Goal: Task Accomplishment & Management: Use online tool/utility

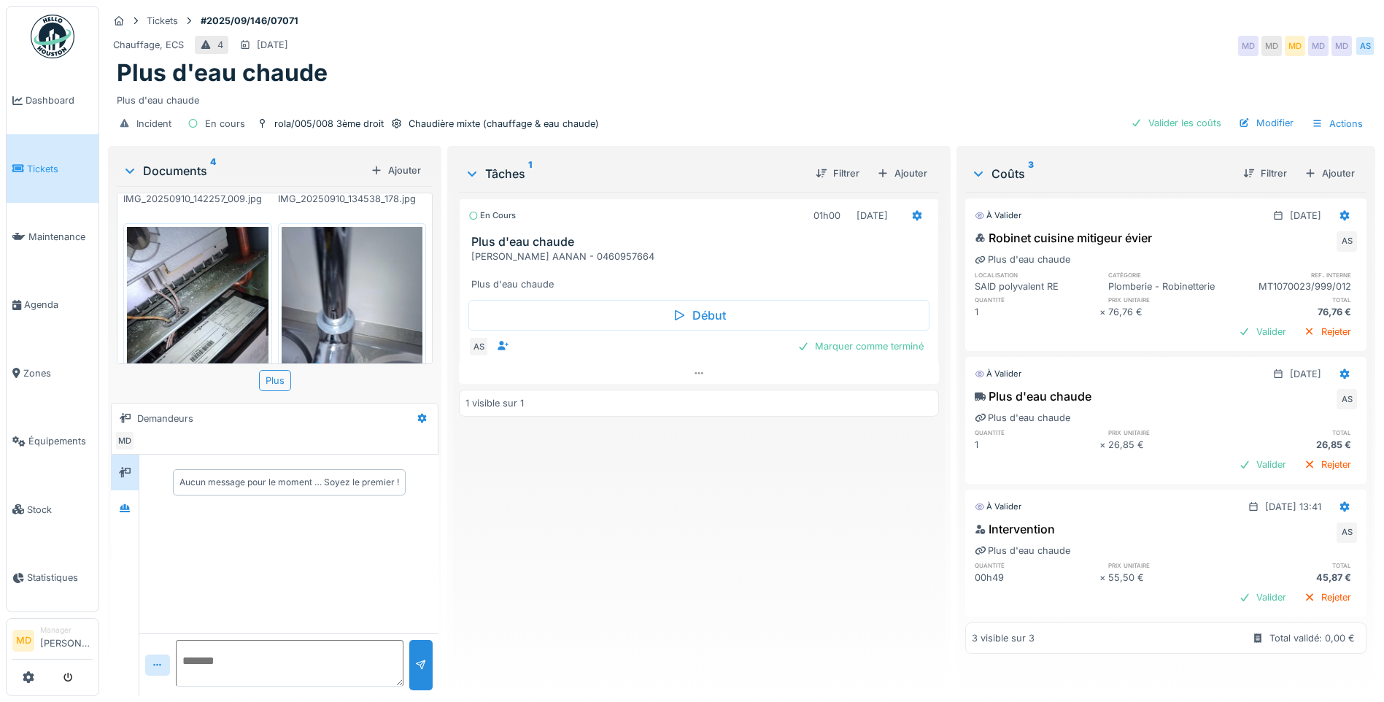
scroll to position [272, 0]
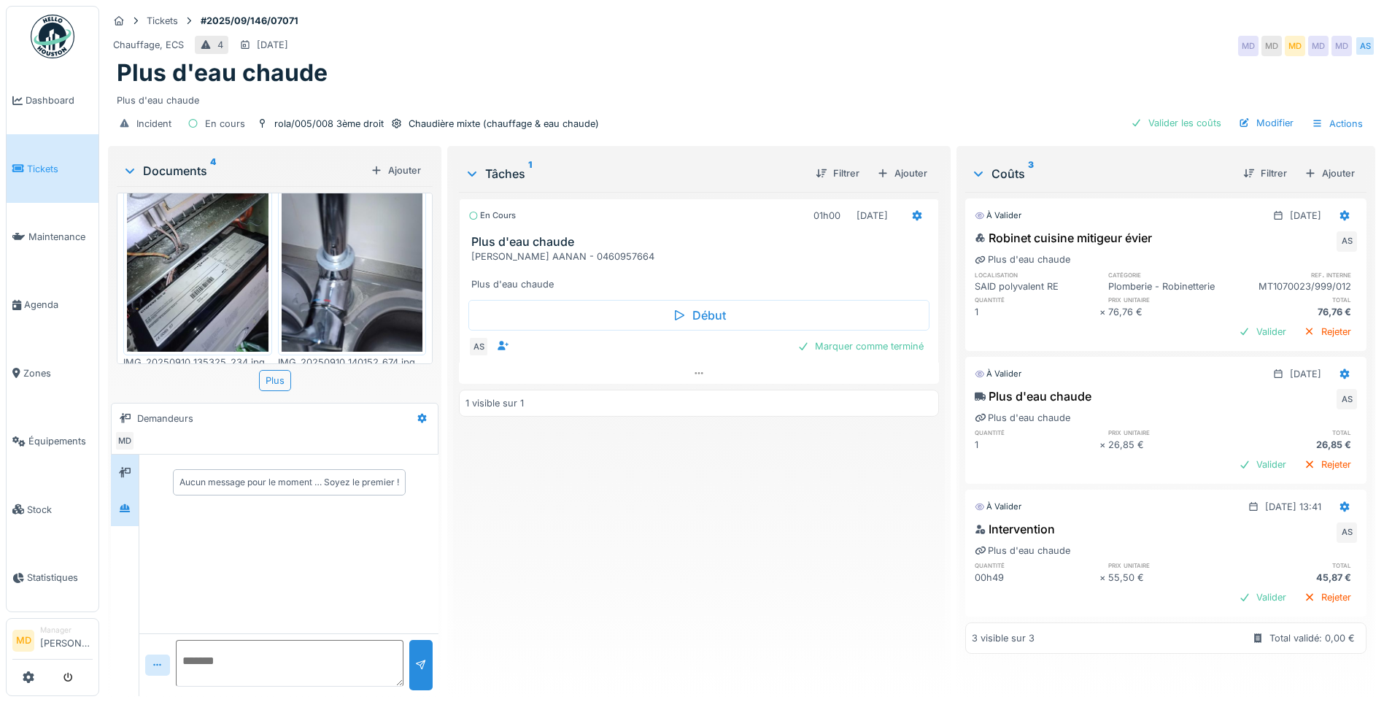
click at [136, 507] on div at bounding box center [125, 508] width 28 height 36
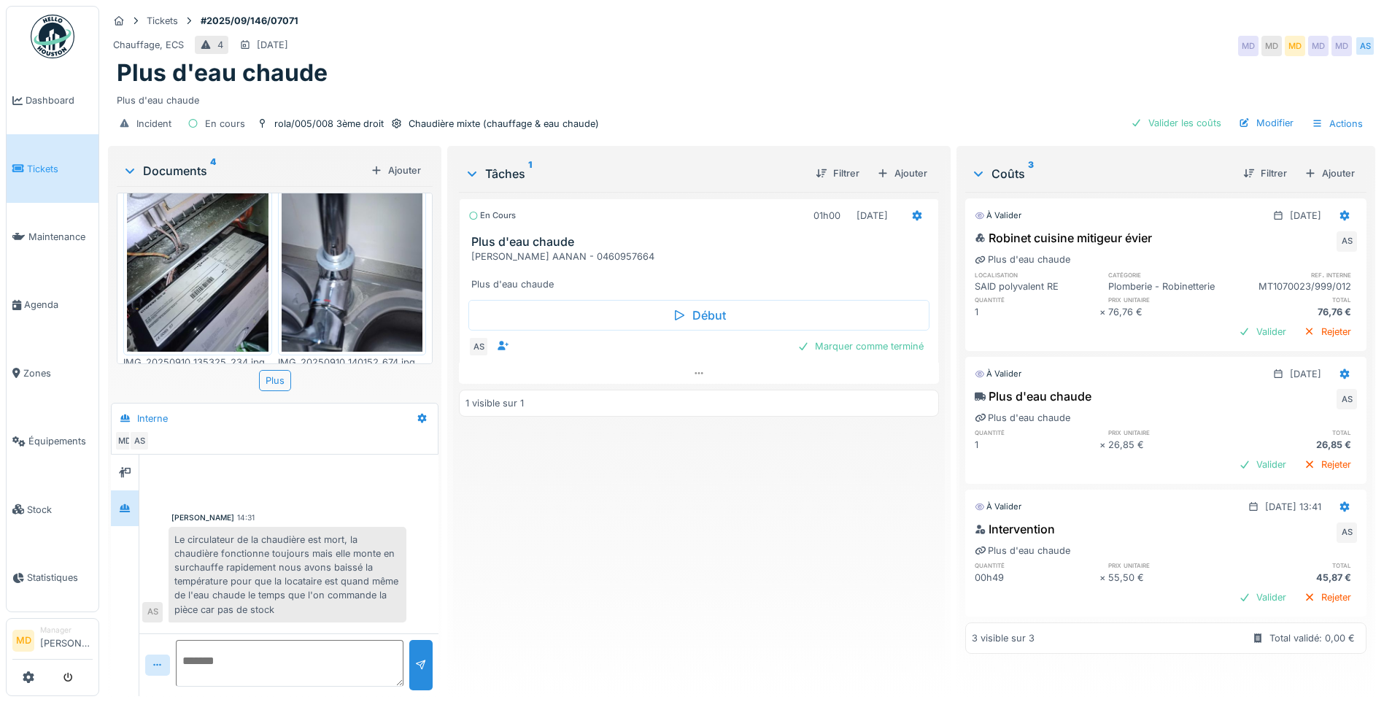
scroll to position [11, 0]
click at [837, 336] on div "Marquer comme terminé" at bounding box center [860, 346] width 138 height 20
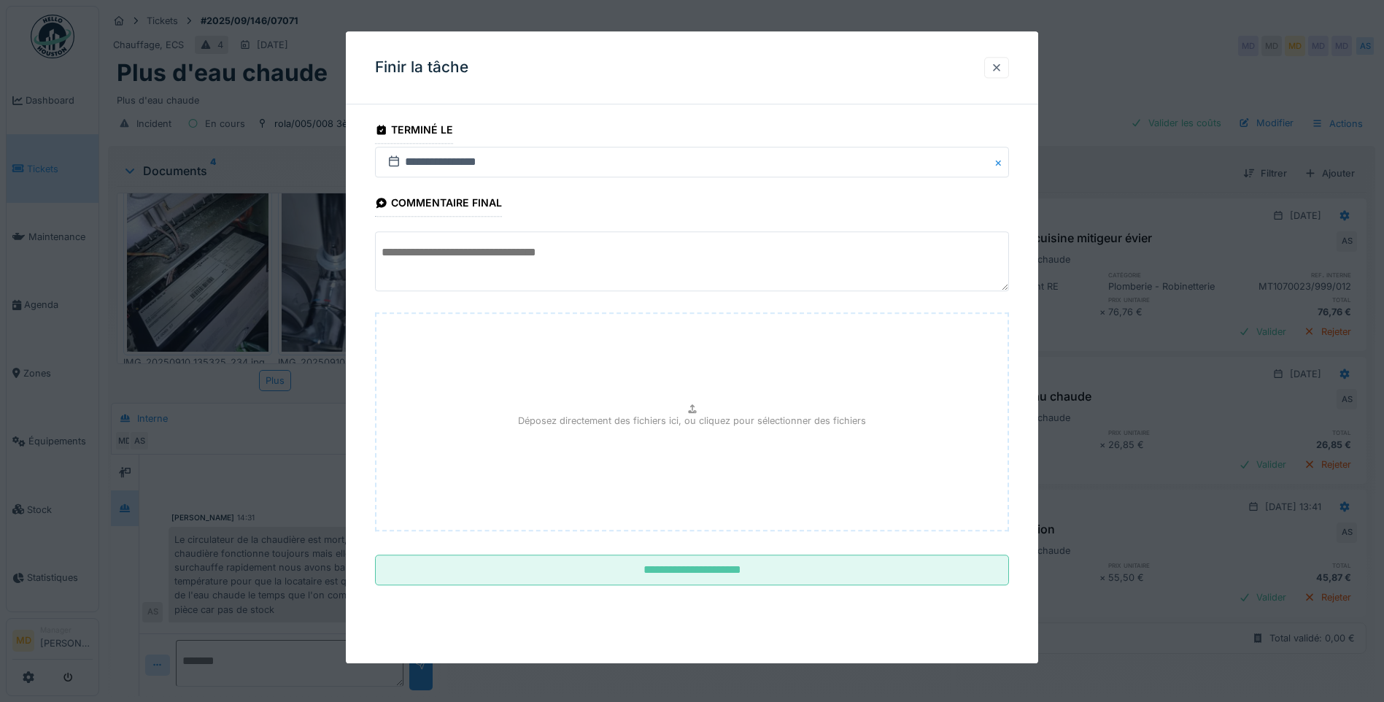
click at [999, 67] on div at bounding box center [997, 68] width 12 height 14
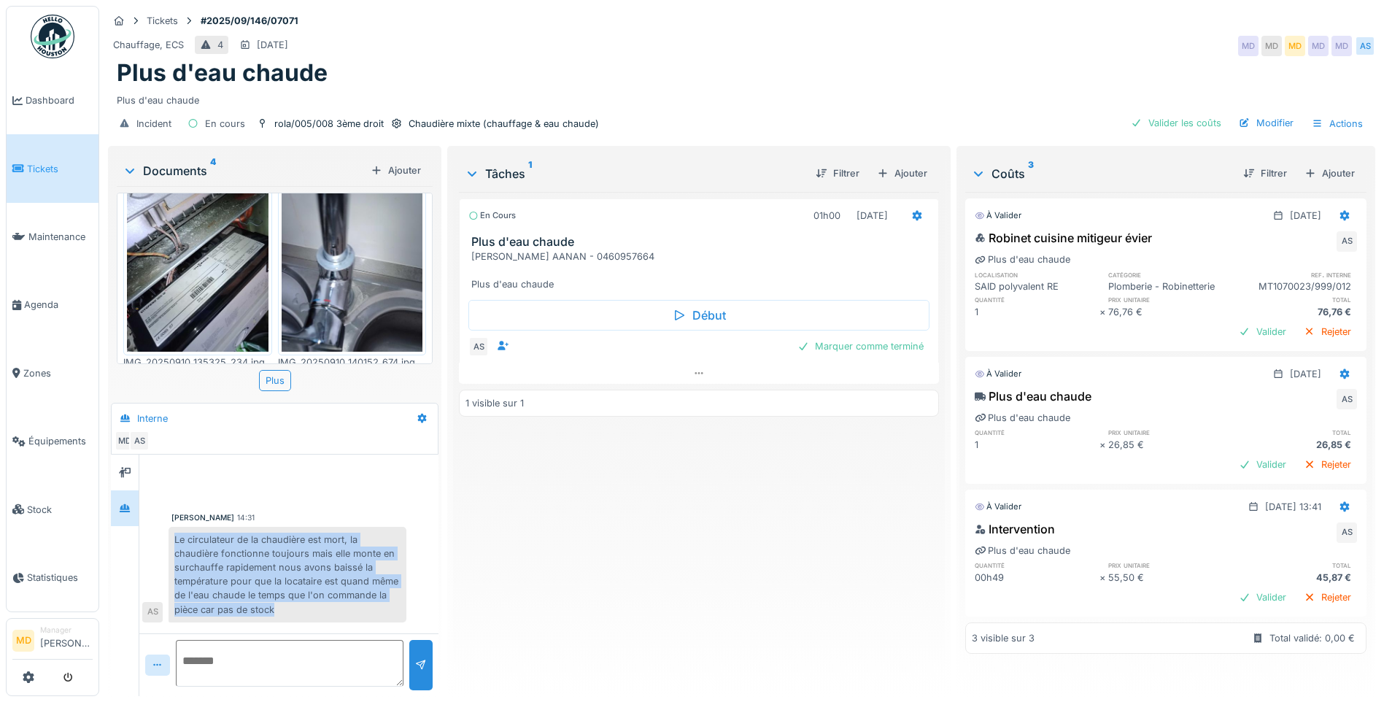
drag, startPoint x: 171, startPoint y: 524, endPoint x: 368, endPoint y: 595, distance: 208.6
click at [368, 595] on div "Le circulateur de la chaudière est mort, la chaudière fonctionne toujours mais …" at bounding box center [287, 575] width 238 height 96
copy div "Le circulateur de la chaudière est mort, la chaudière fonctionne toujours mais …"
click at [837, 336] on div "Marquer comme terminé" at bounding box center [860, 346] width 138 height 20
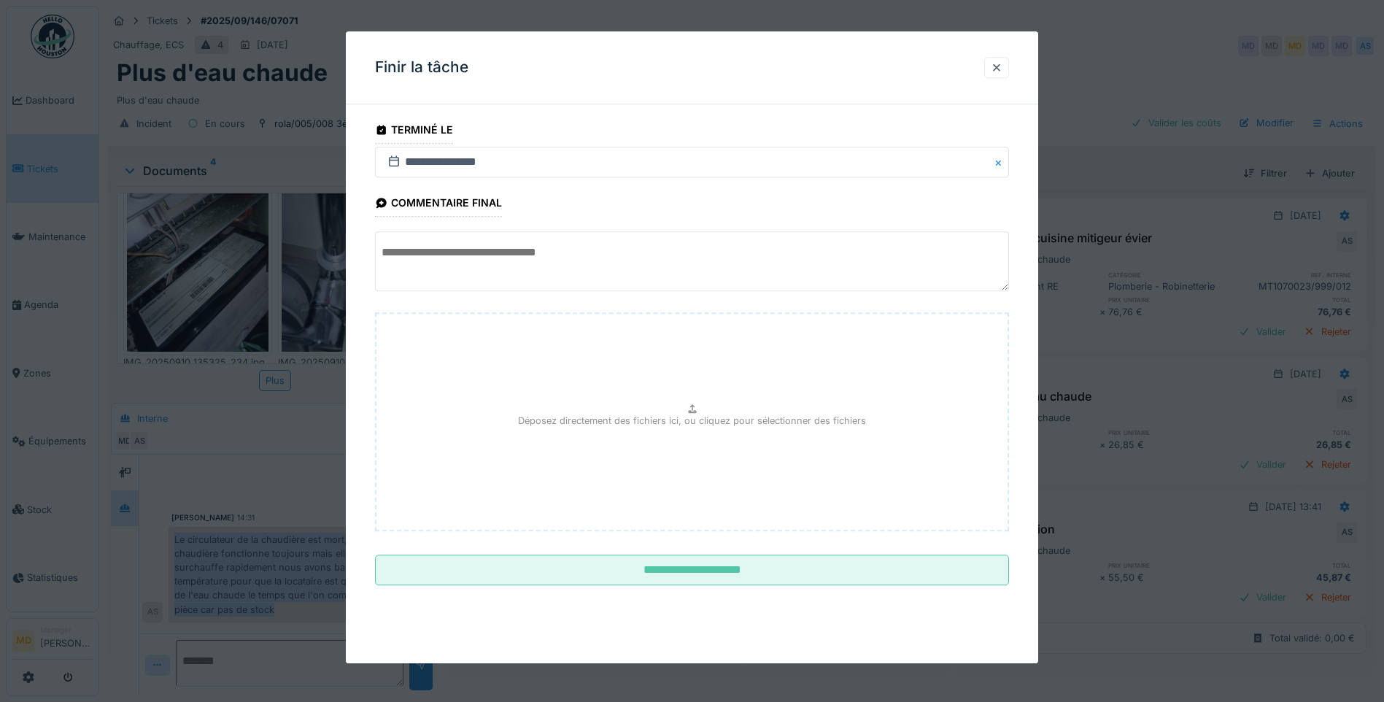
click at [485, 263] on textarea at bounding box center [692, 262] width 634 height 60
paste textarea "**********"
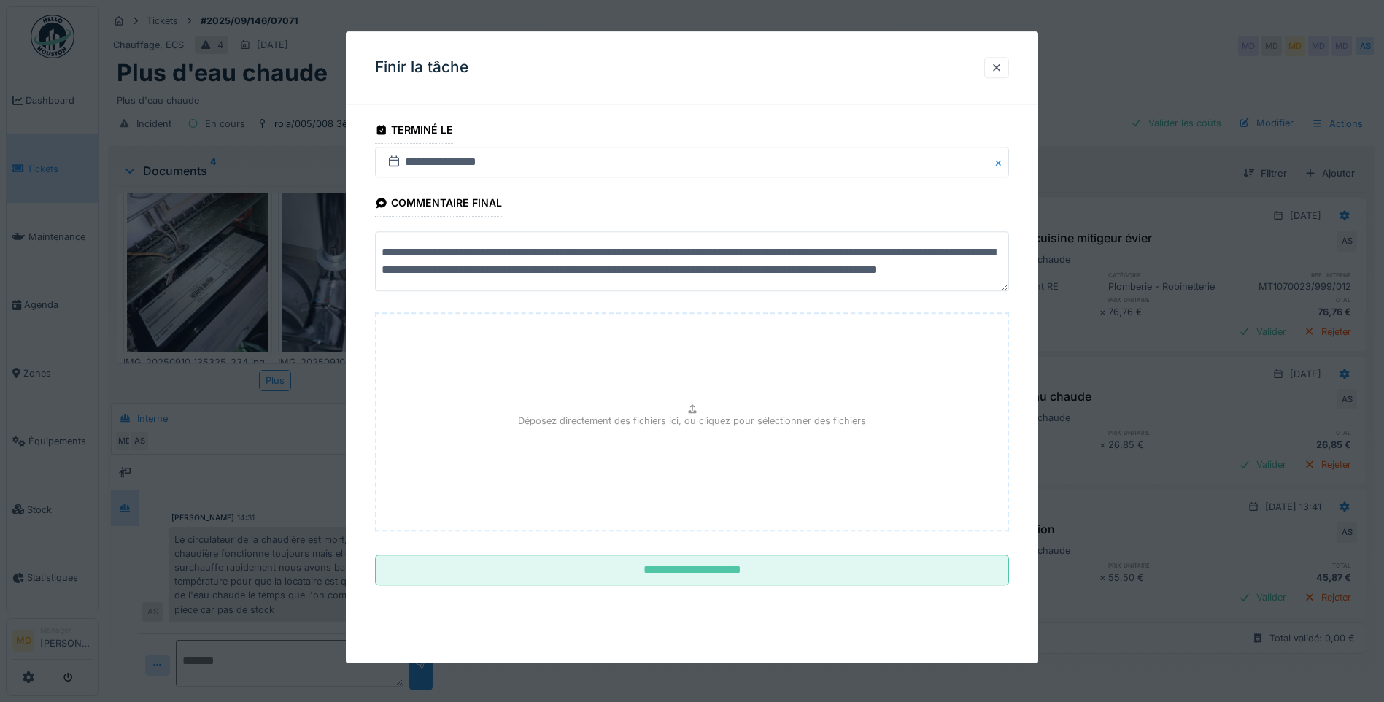
scroll to position [5, 0]
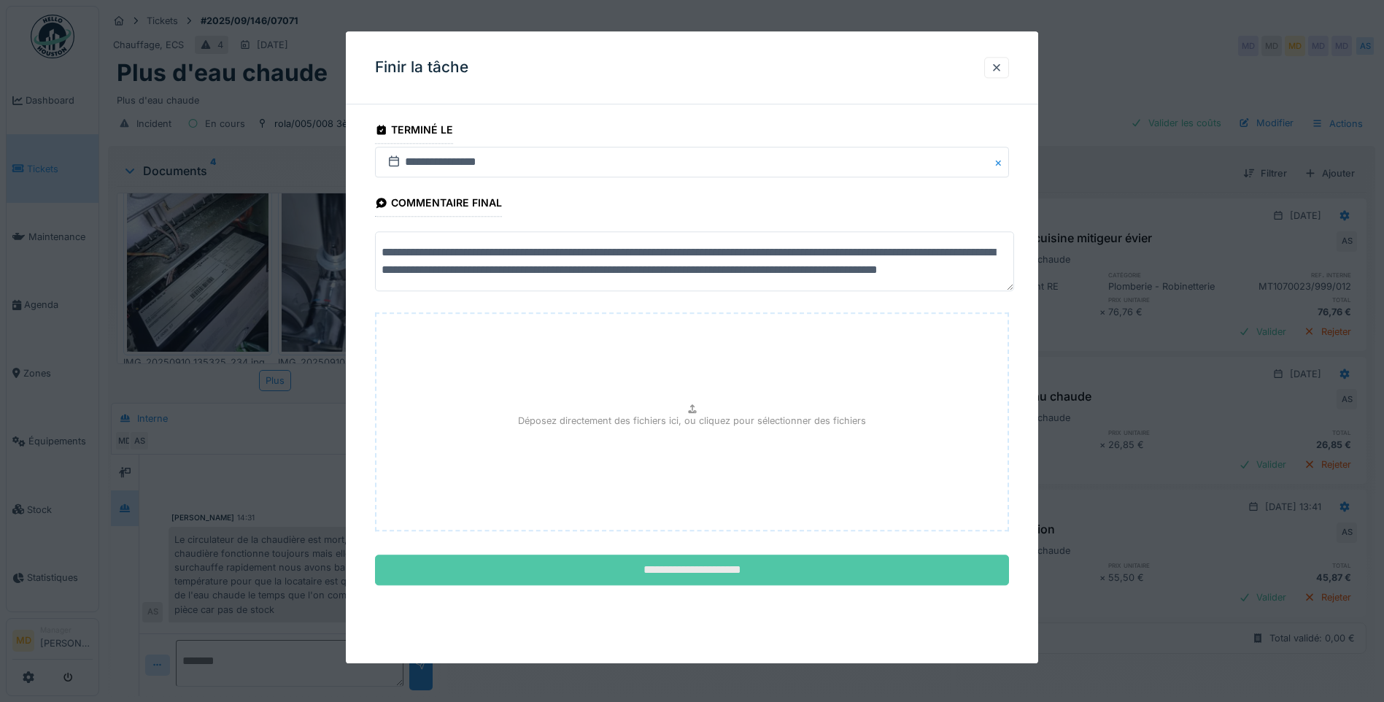
type textarea "**********"
click at [690, 565] on input "**********" at bounding box center [692, 570] width 634 height 31
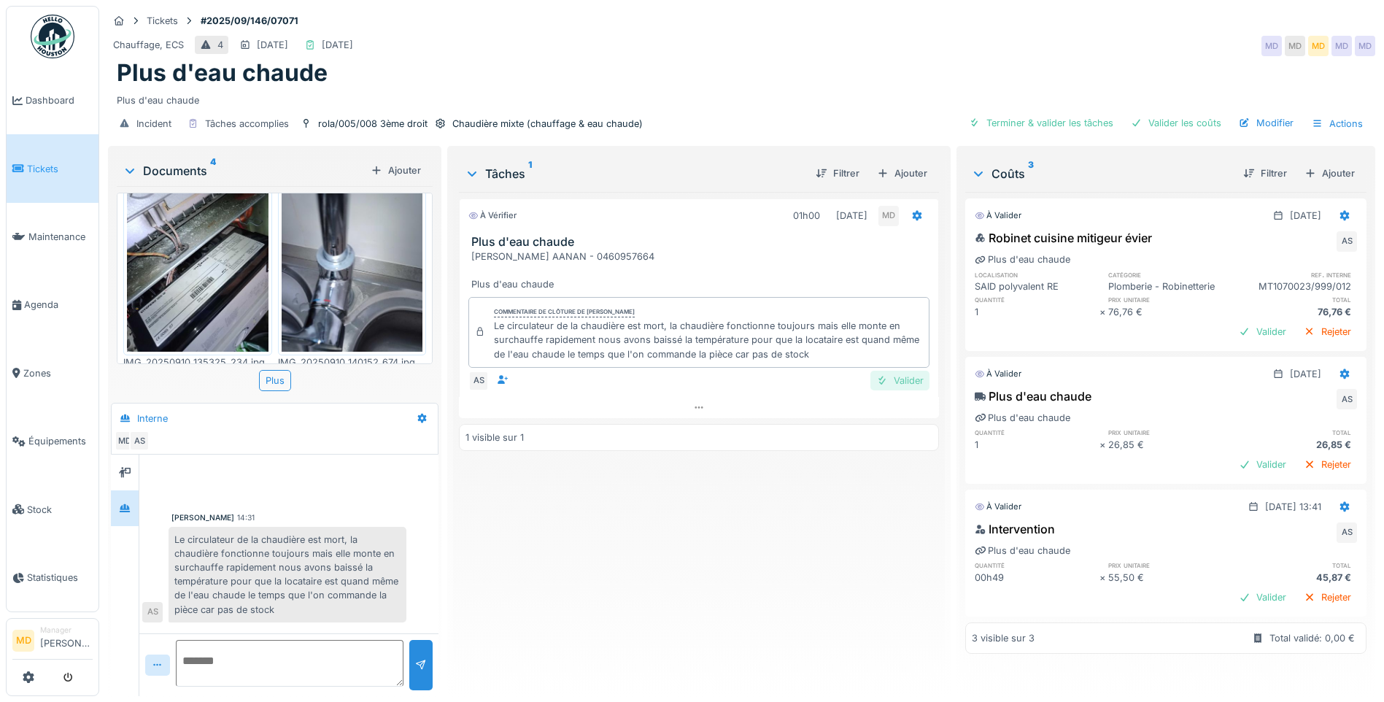
click at [902, 371] on div "Valider" at bounding box center [899, 381] width 59 height 20
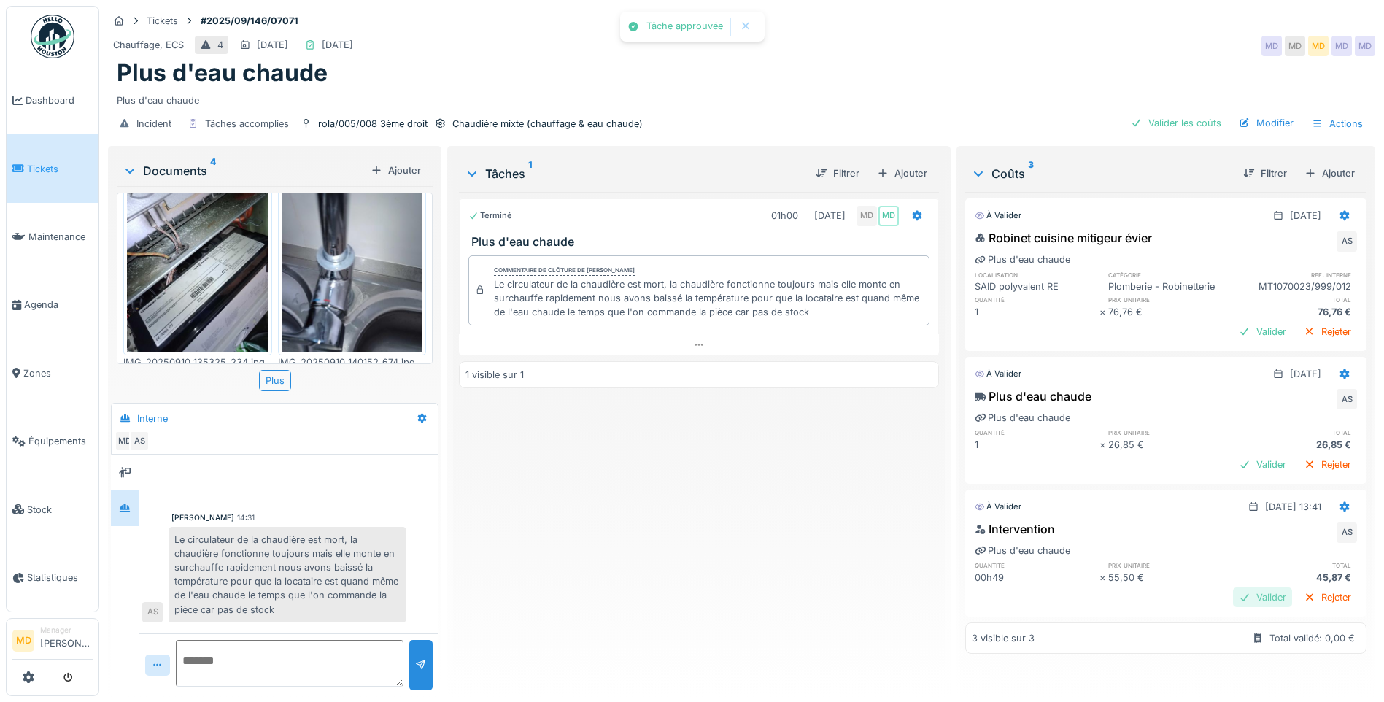
click at [1241, 590] on div "Valider" at bounding box center [1262, 597] width 59 height 20
click at [1233, 455] on div "Valider" at bounding box center [1262, 464] width 59 height 20
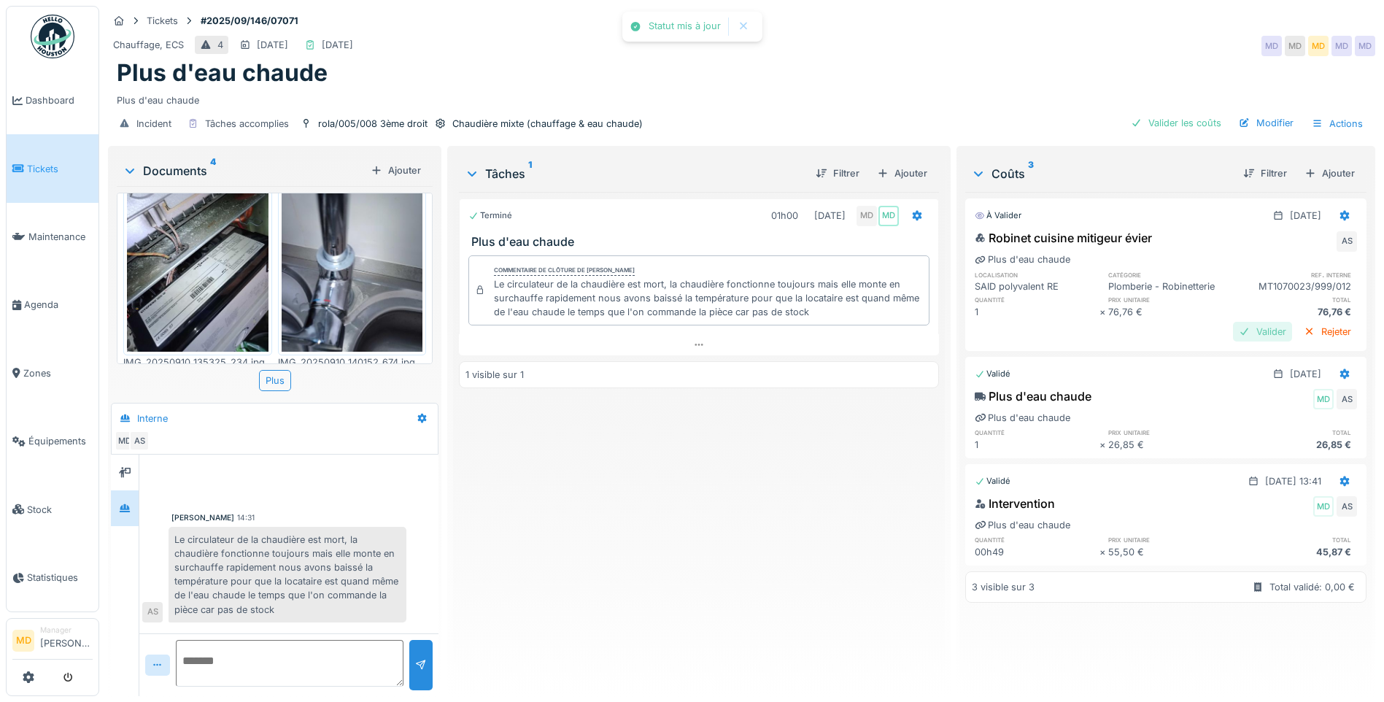
click at [1233, 322] on div "Valider" at bounding box center [1262, 332] width 59 height 20
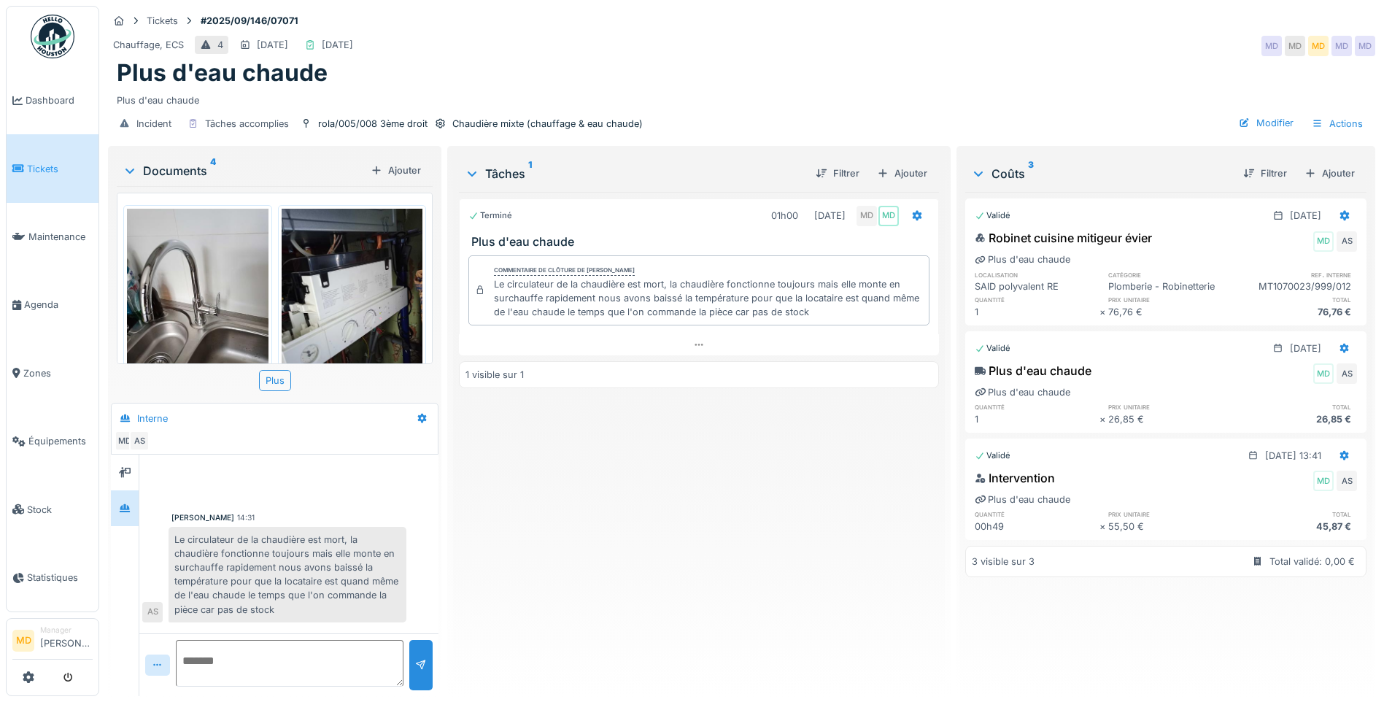
scroll to position [272, 0]
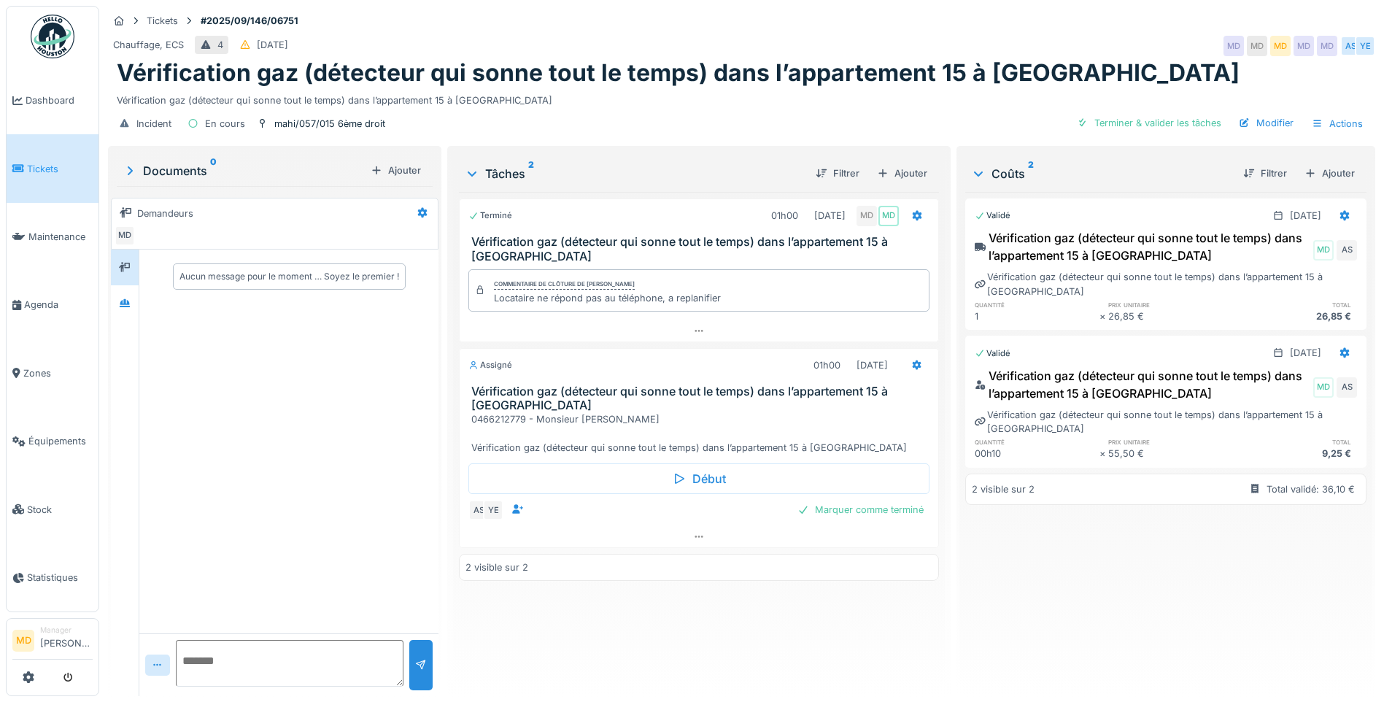
click at [274, 654] on textarea at bounding box center [290, 663] width 228 height 47
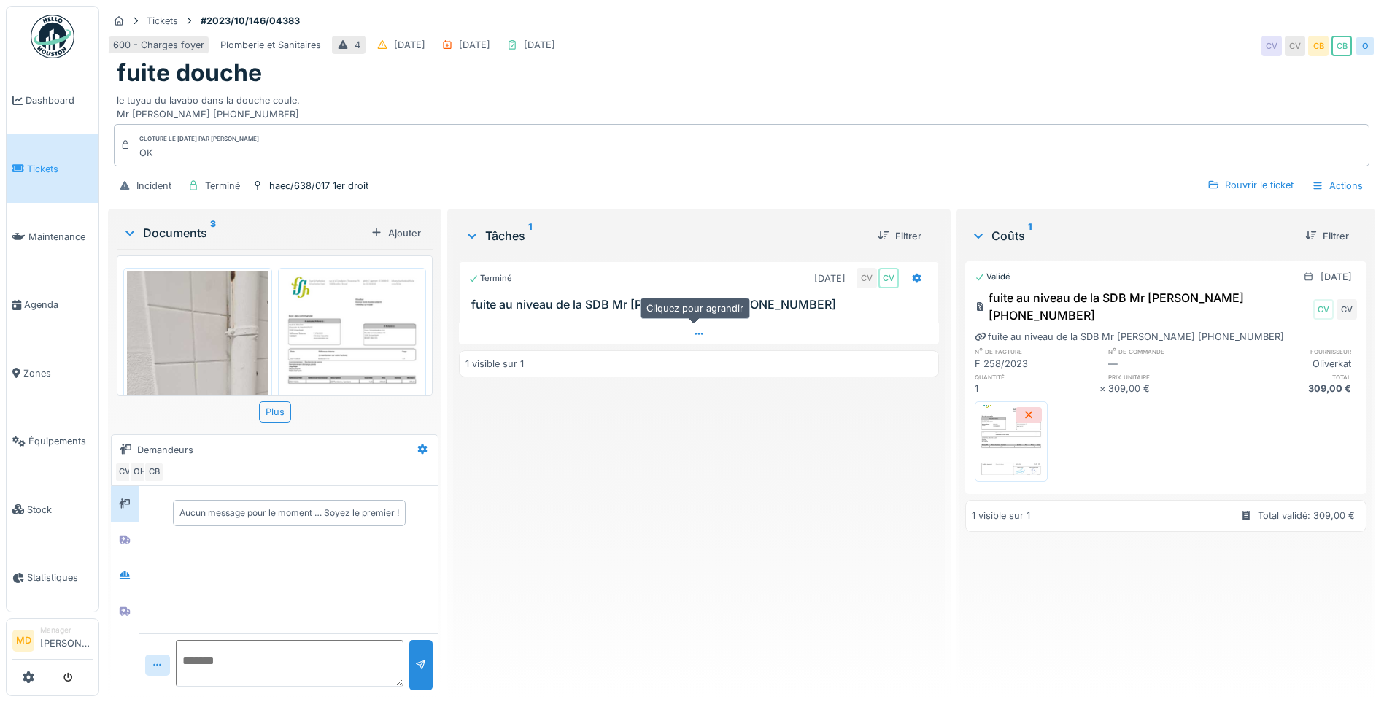
click at [702, 330] on div at bounding box center [699, 333] width 480 height 21
click at [185, 346] on img at bounding box center [198, 422] width 142 height 303
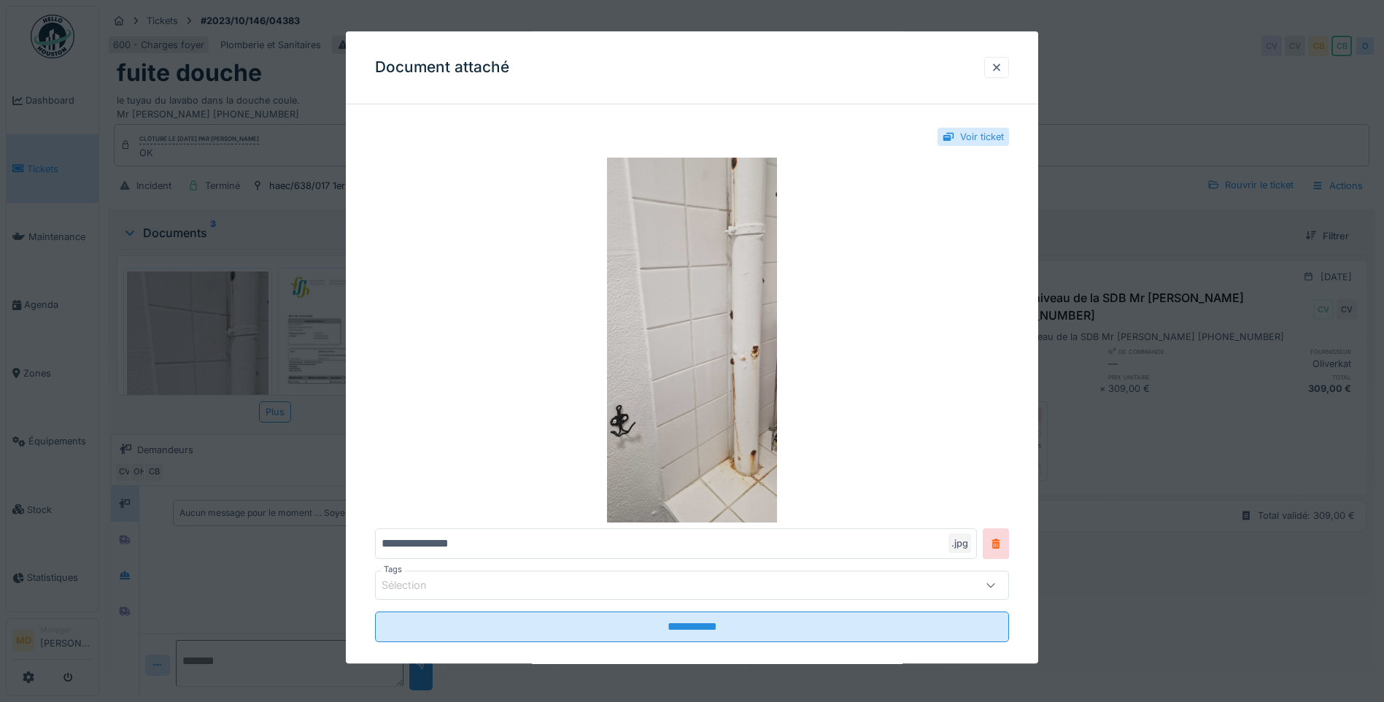
click at [283, 449] on div at bounding box center [692, 351] width 1384 height 702
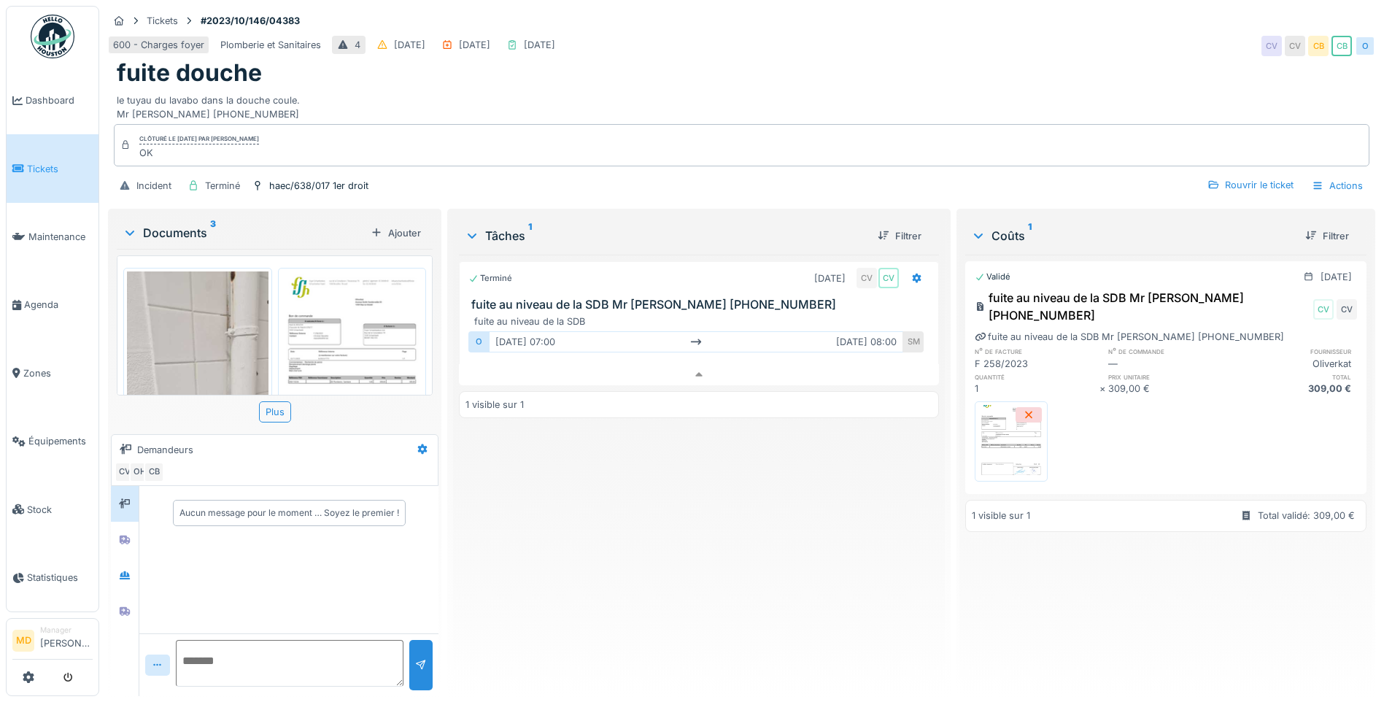
click at [222, 311] on img at bounding box center [198, 422] width 142 height 303
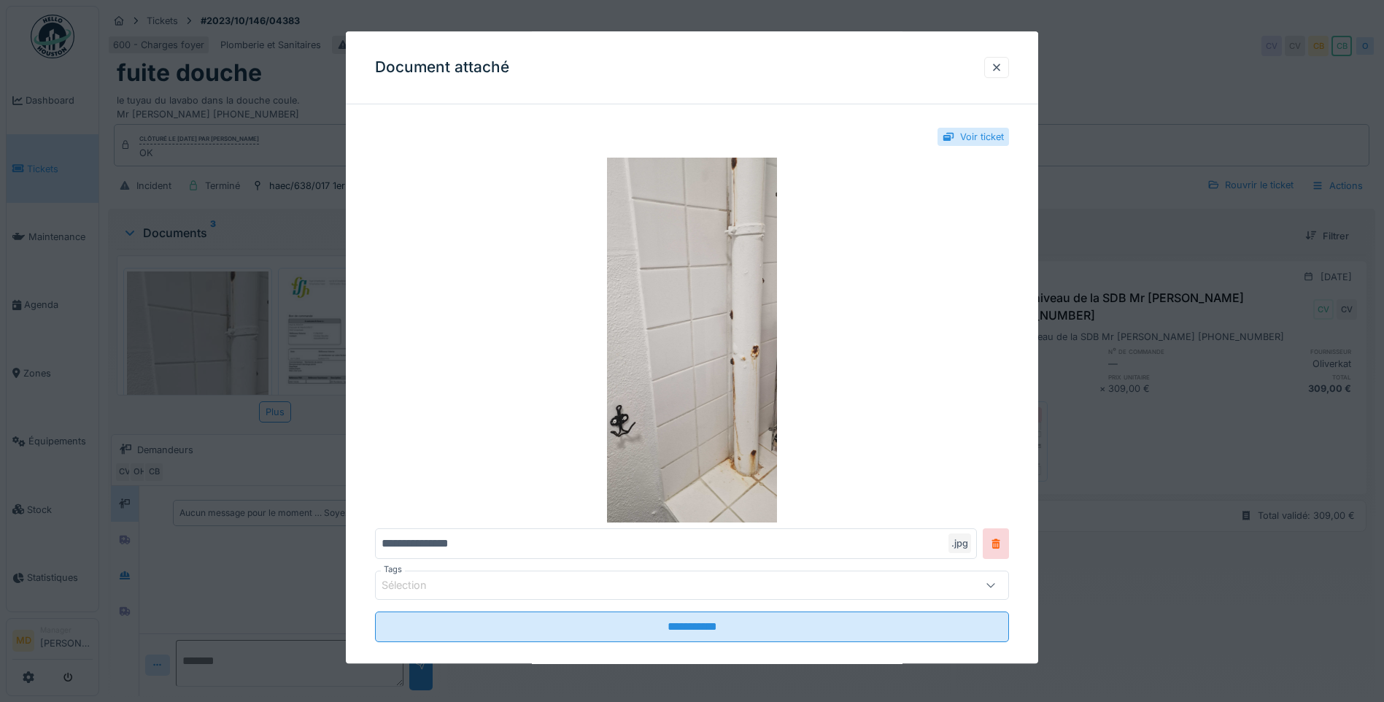
click at [1057, 319] on div at bounding box center [692, 351] width 1384 height 702
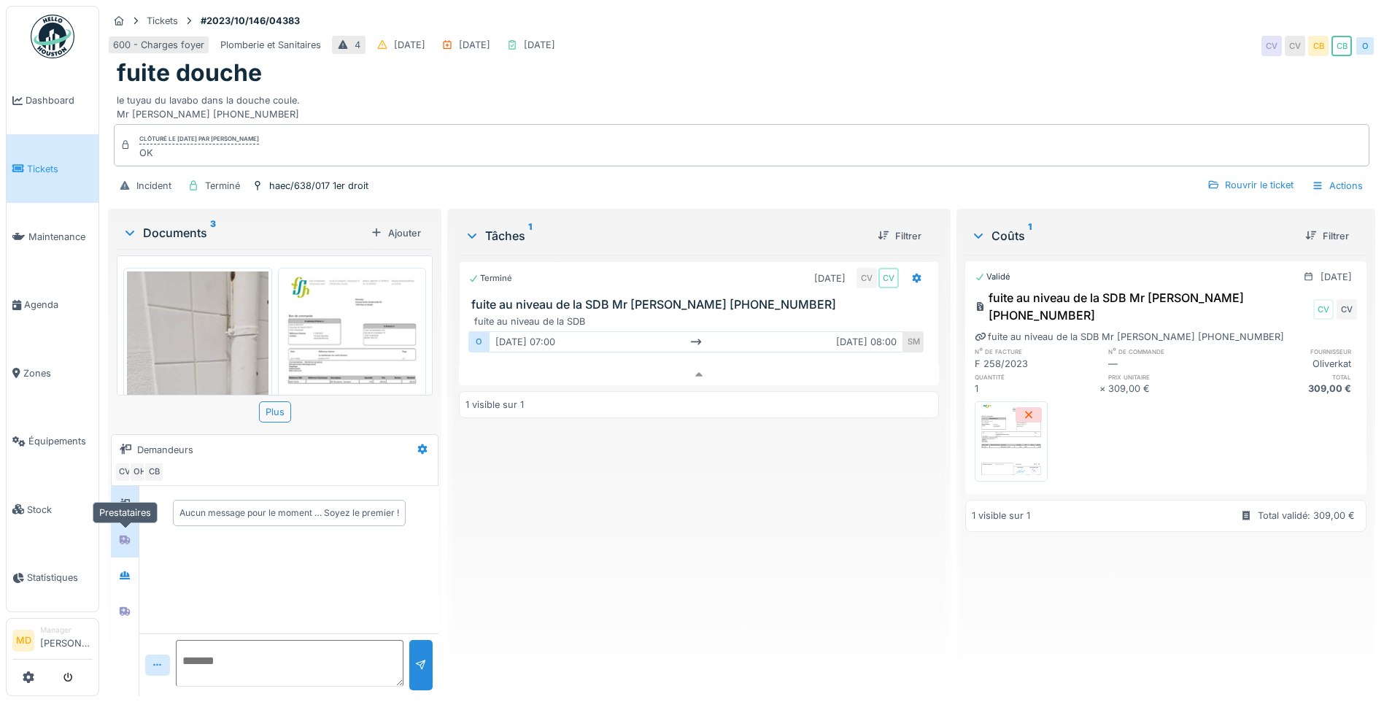
click at [126, 532] on div at bounding box center [125, 539] width 12 height 14
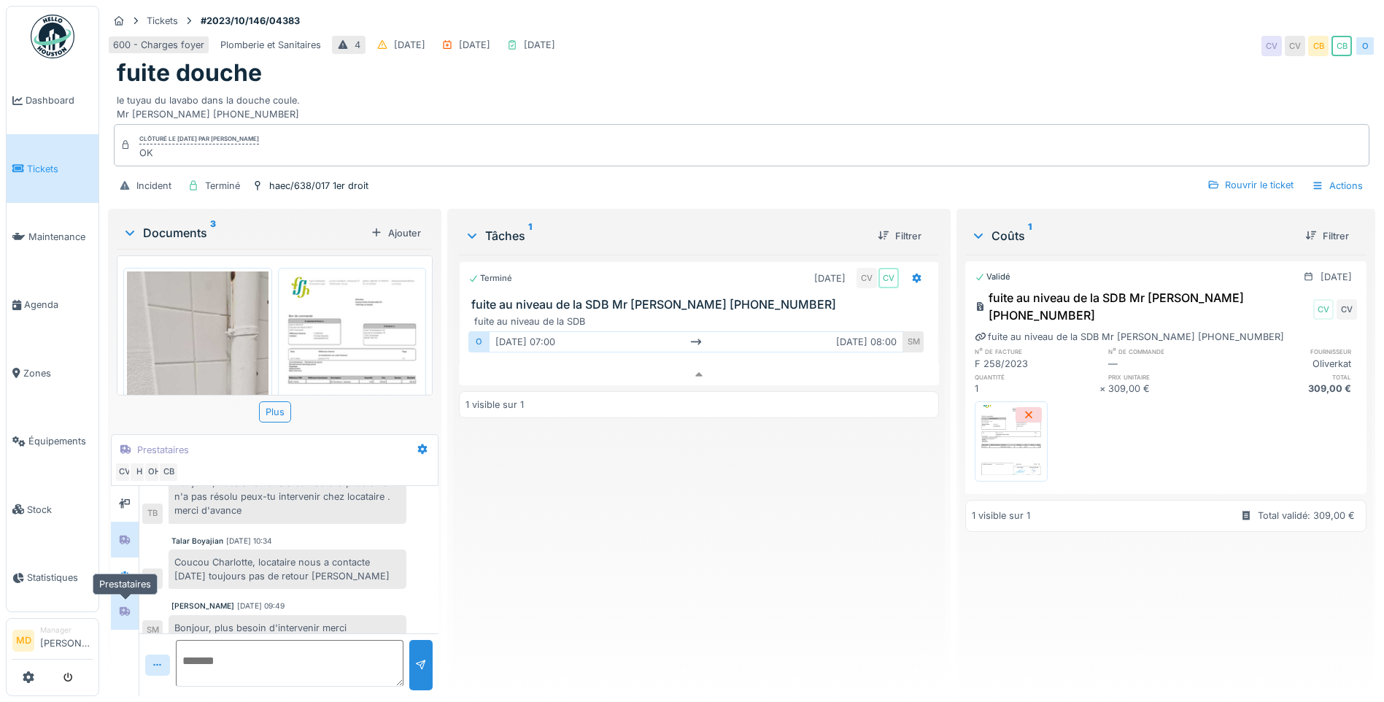
click at [123, 607] on icon at bounding box center [125, 611] width 10 height 9
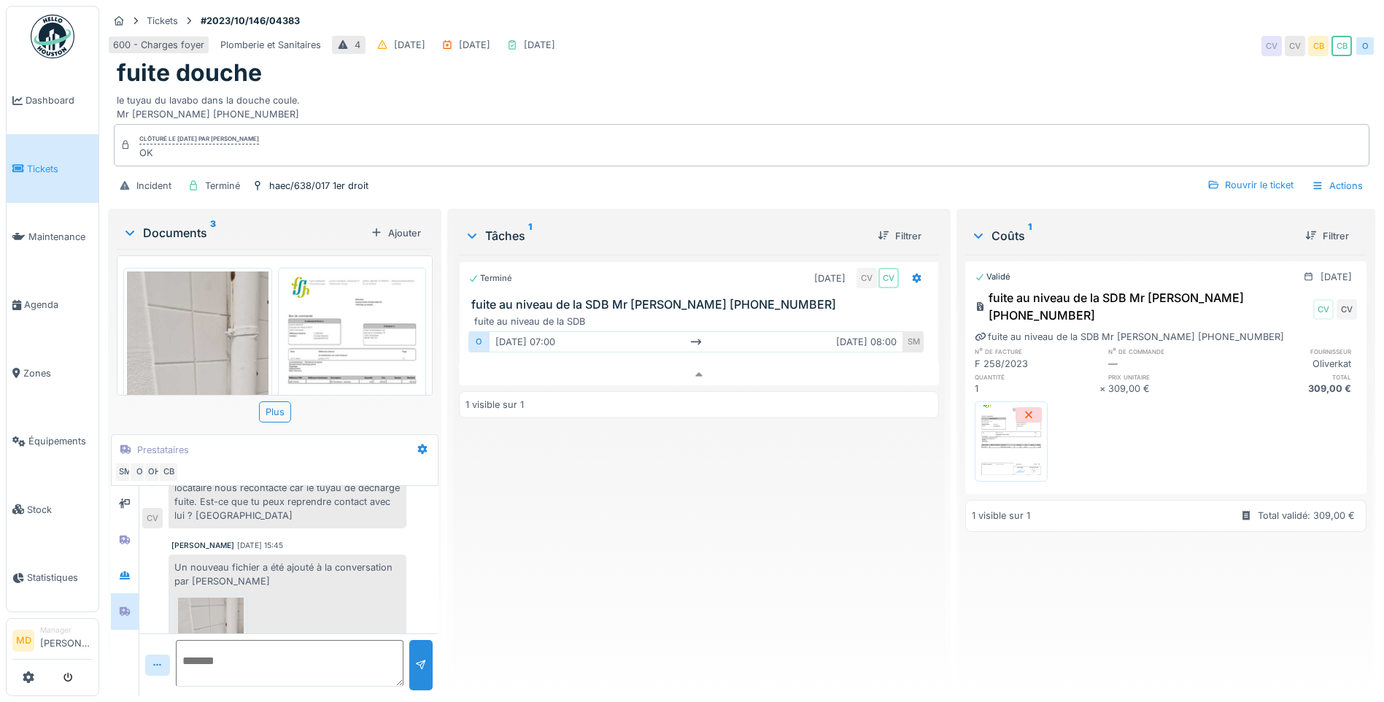
scroll to position [220, 0]
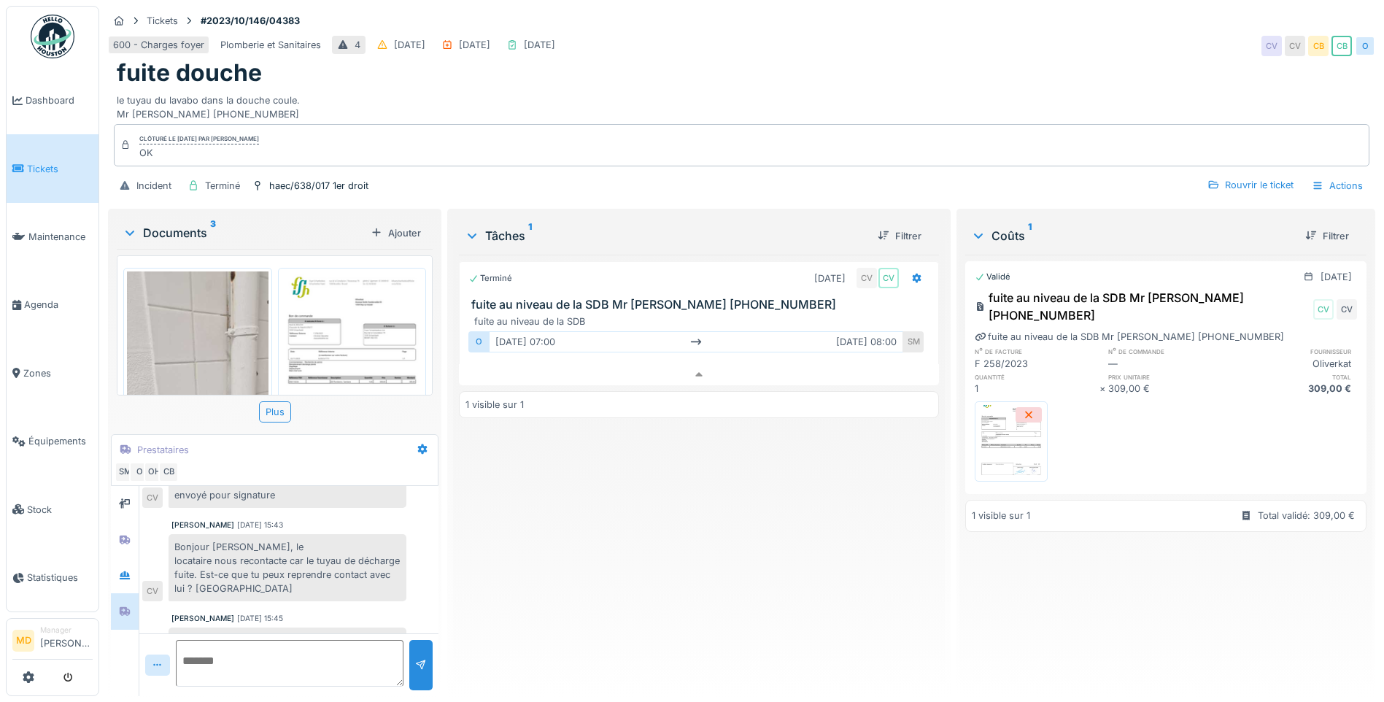
click at [330, 315] on img at bounding box center [353, 371] width 142 height 200
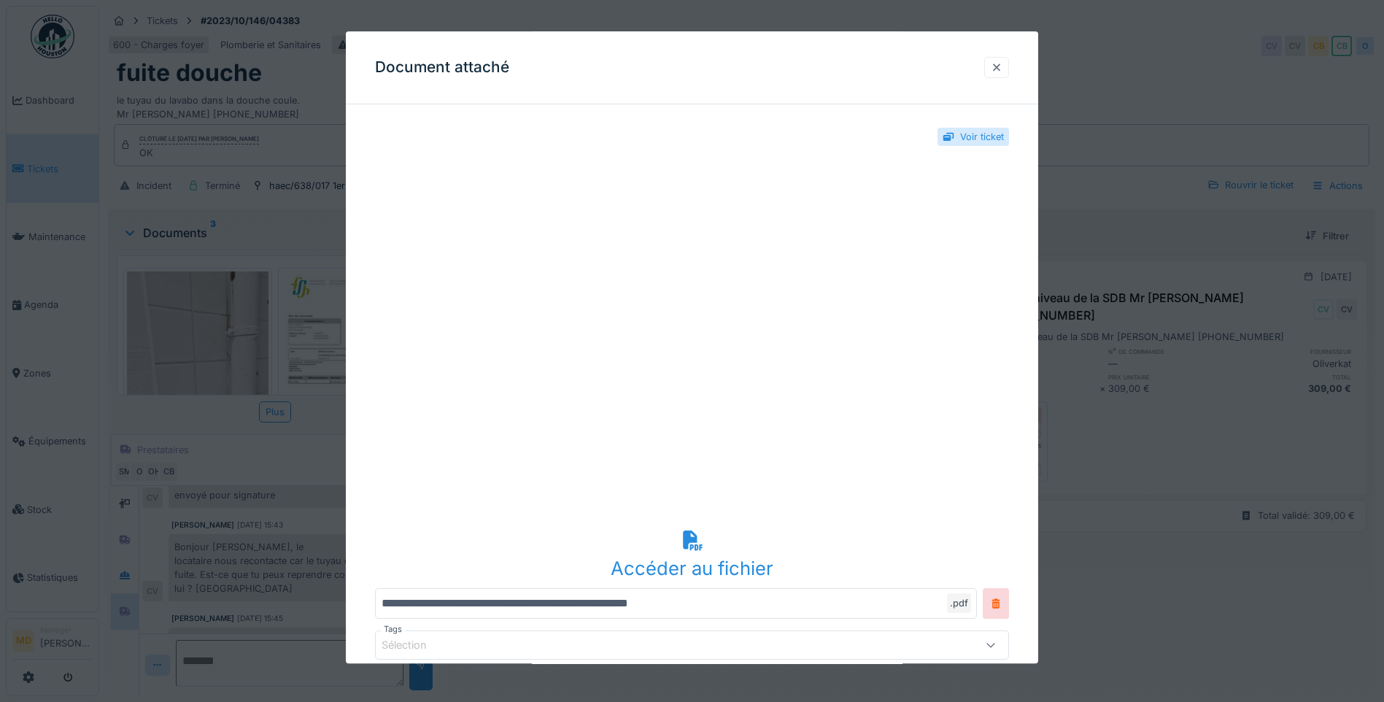
click at [1002, 69] on div at bounding box center [997, 68] width 12 height 14
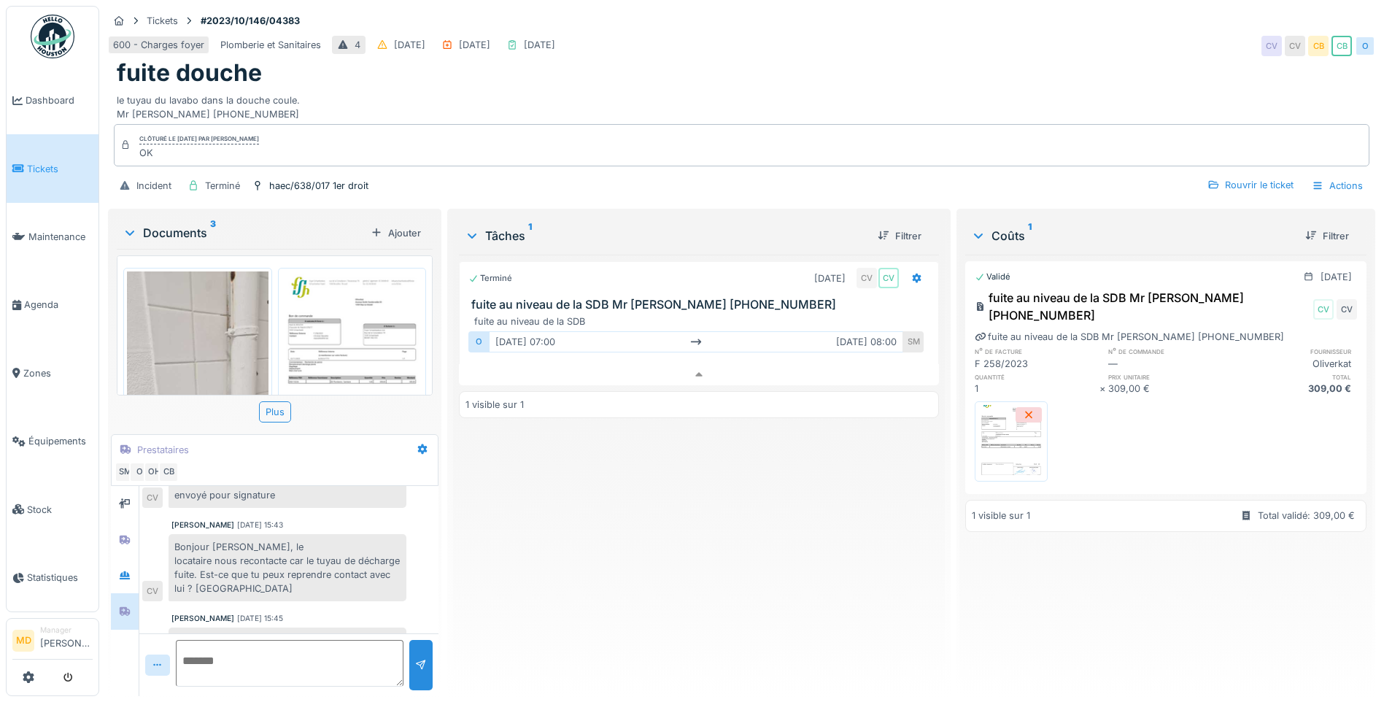
scroll to position [0, 0]
click at [216, 333] on img at bounding box center [198, 422] width 142 height 303
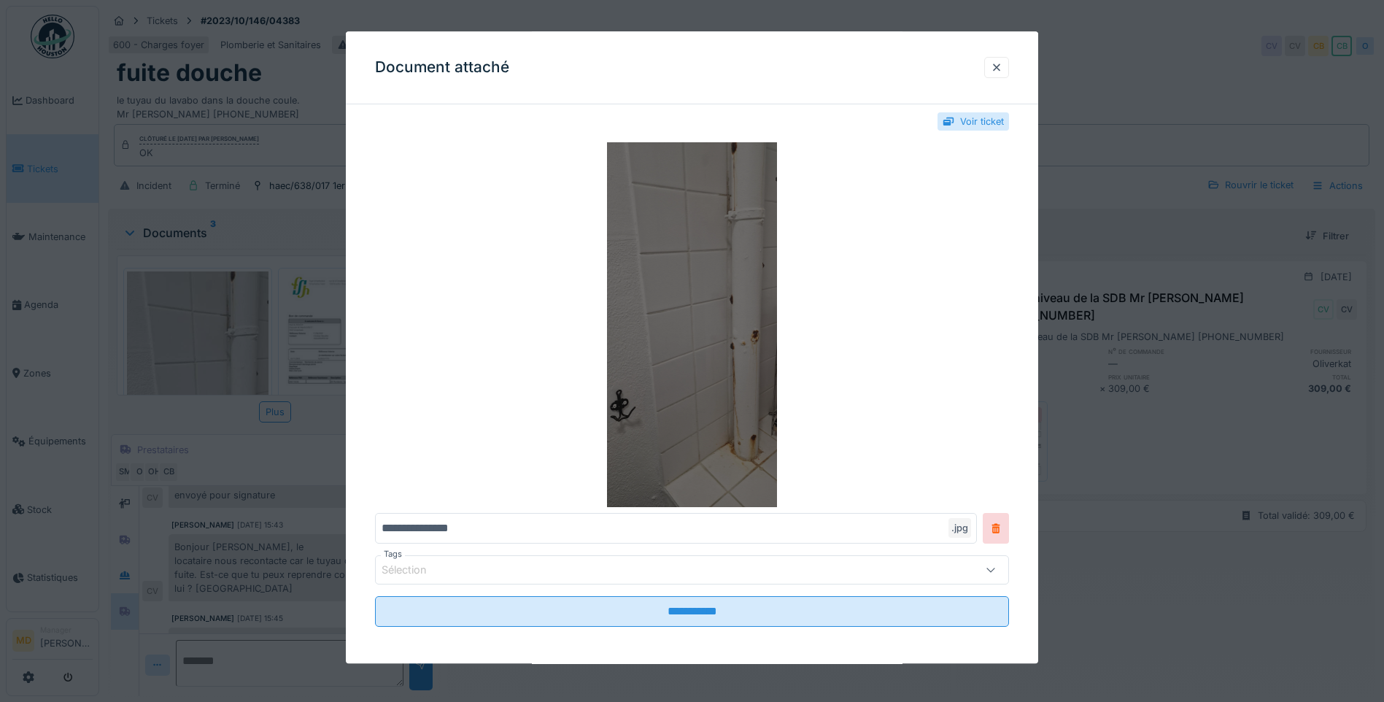
scroll to position [20, 0]
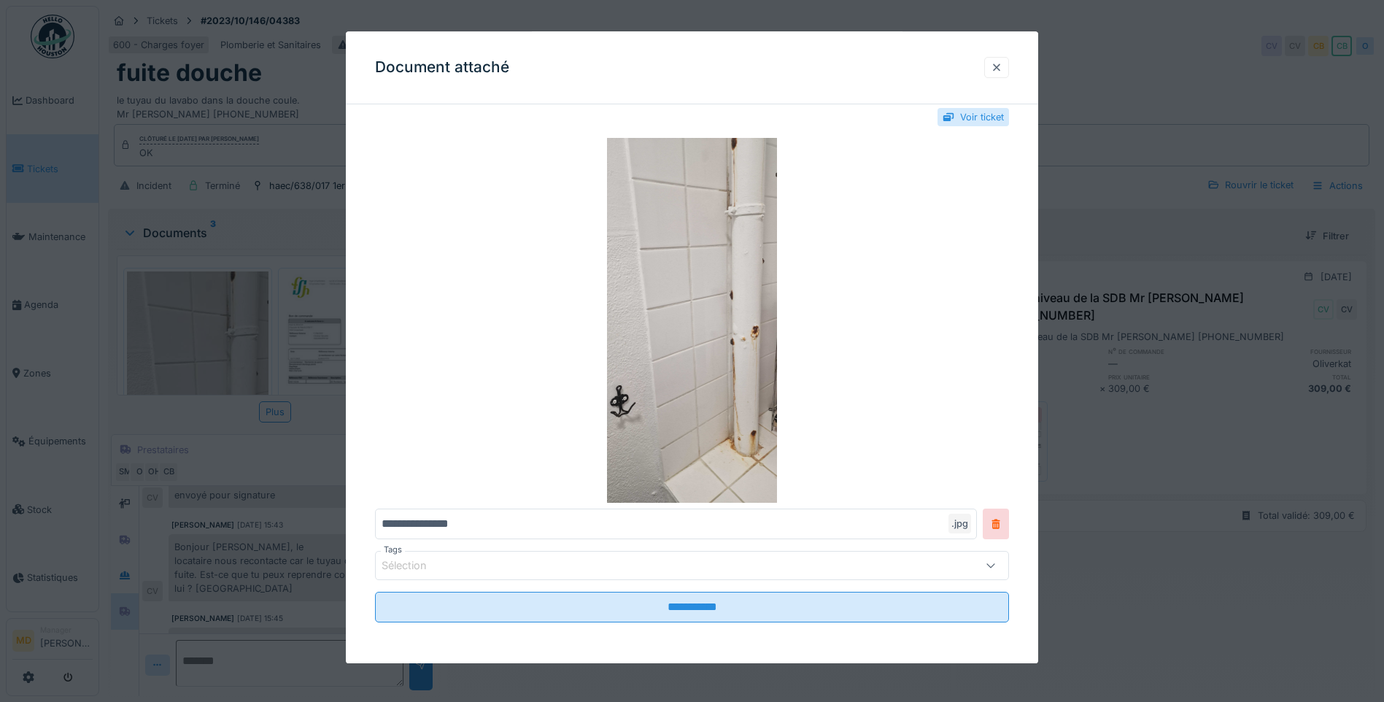
click at [1000, 62] on div at bounding box center [997, 68] width 12 height 14
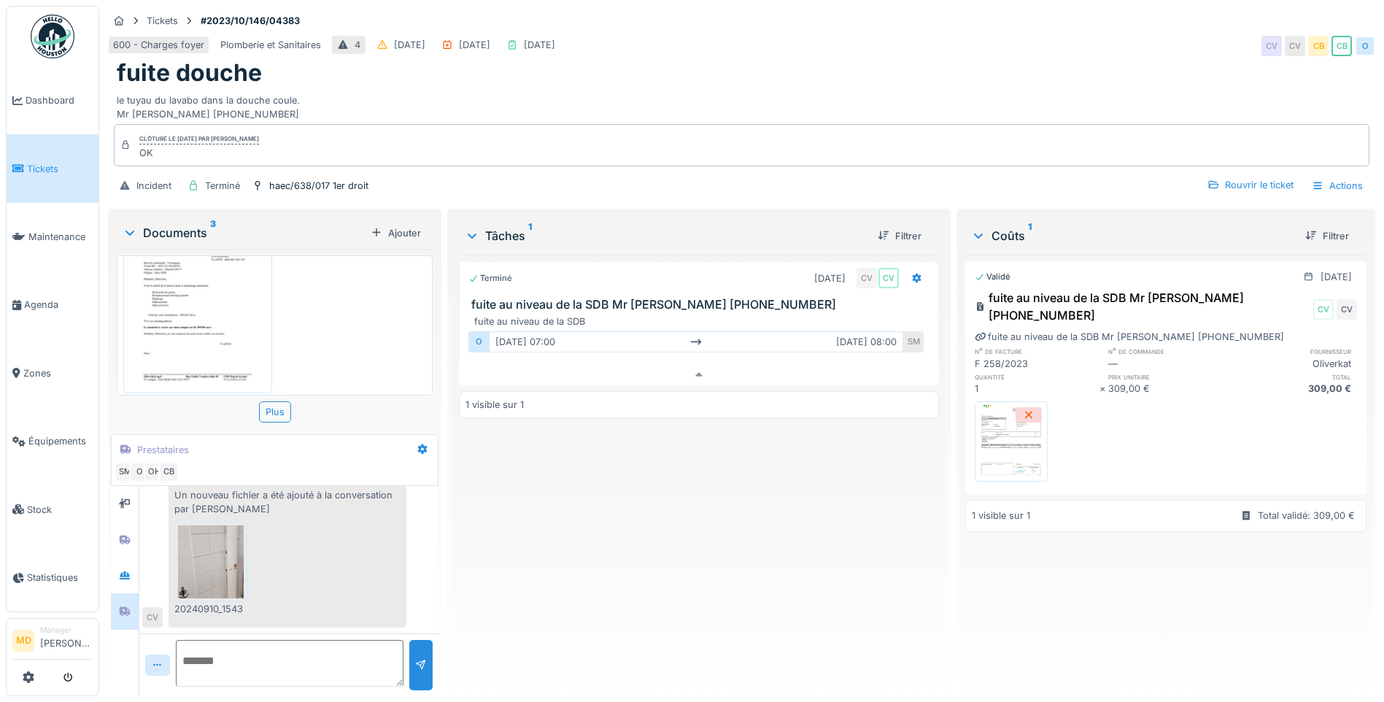
scroll to position [366, 0]
click at [204, 646] on textarea at bounding box center [290, 663] width 228 height 47
drag, startPoint x: 32, startPoint y: 295, endPoint x: 36, endPoint y: 284, distance: 12.5
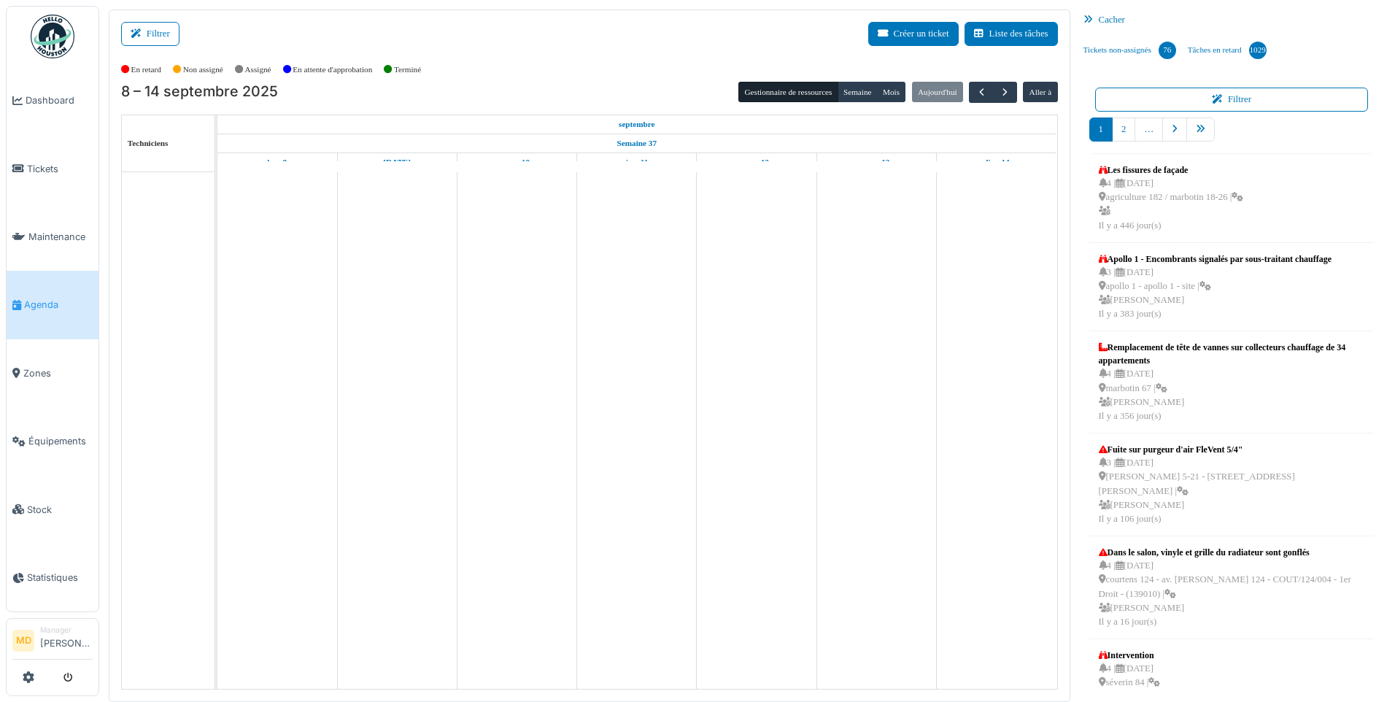
click at [174, 28] on button "Filtrer" at bounding box center [150, 34] width 58 height 24
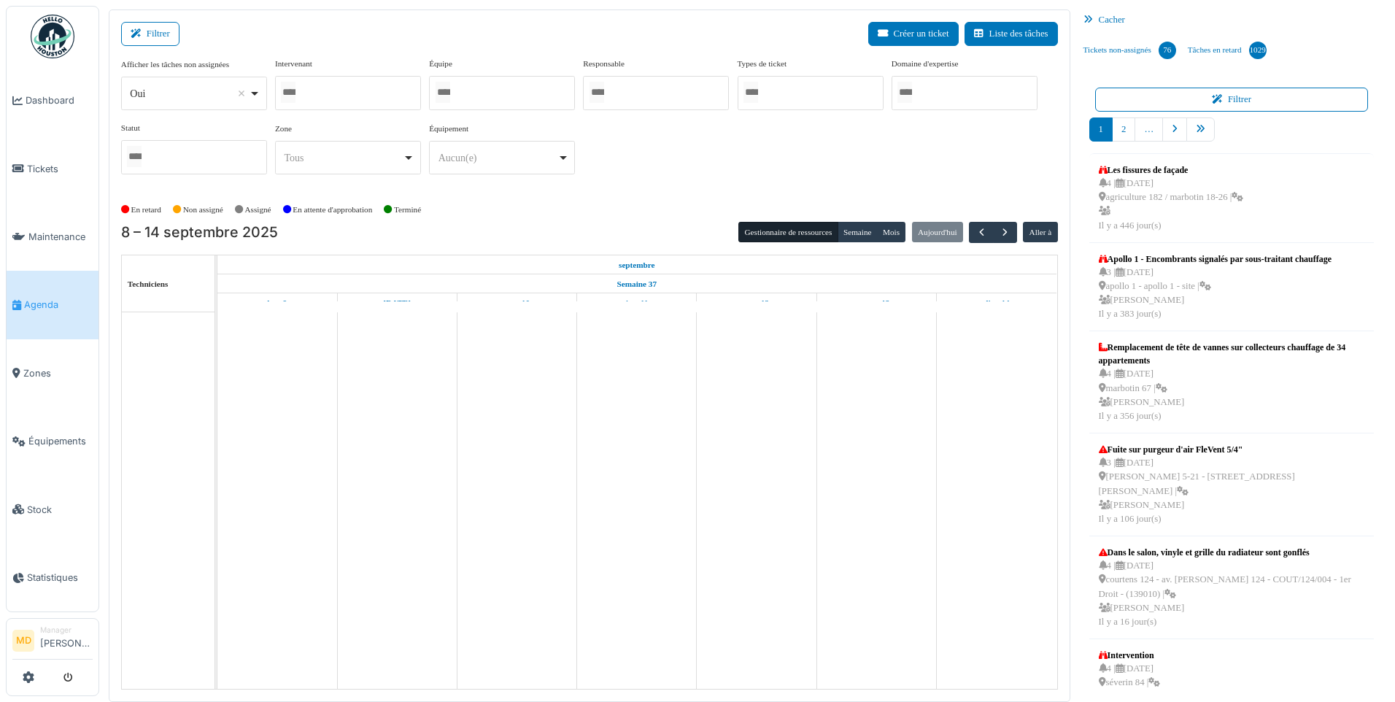
click at [309, 84] on div at bounding box center [348, 93] width 146 height 34
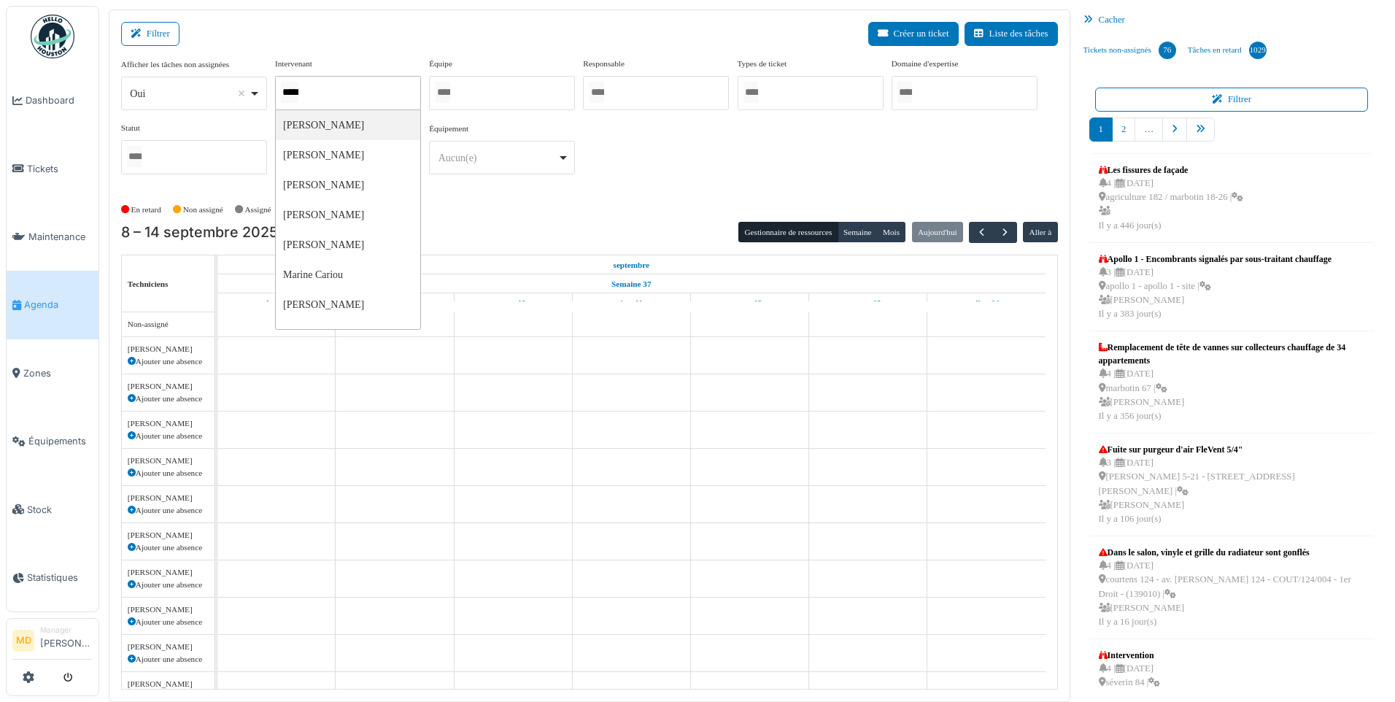
type input "******"
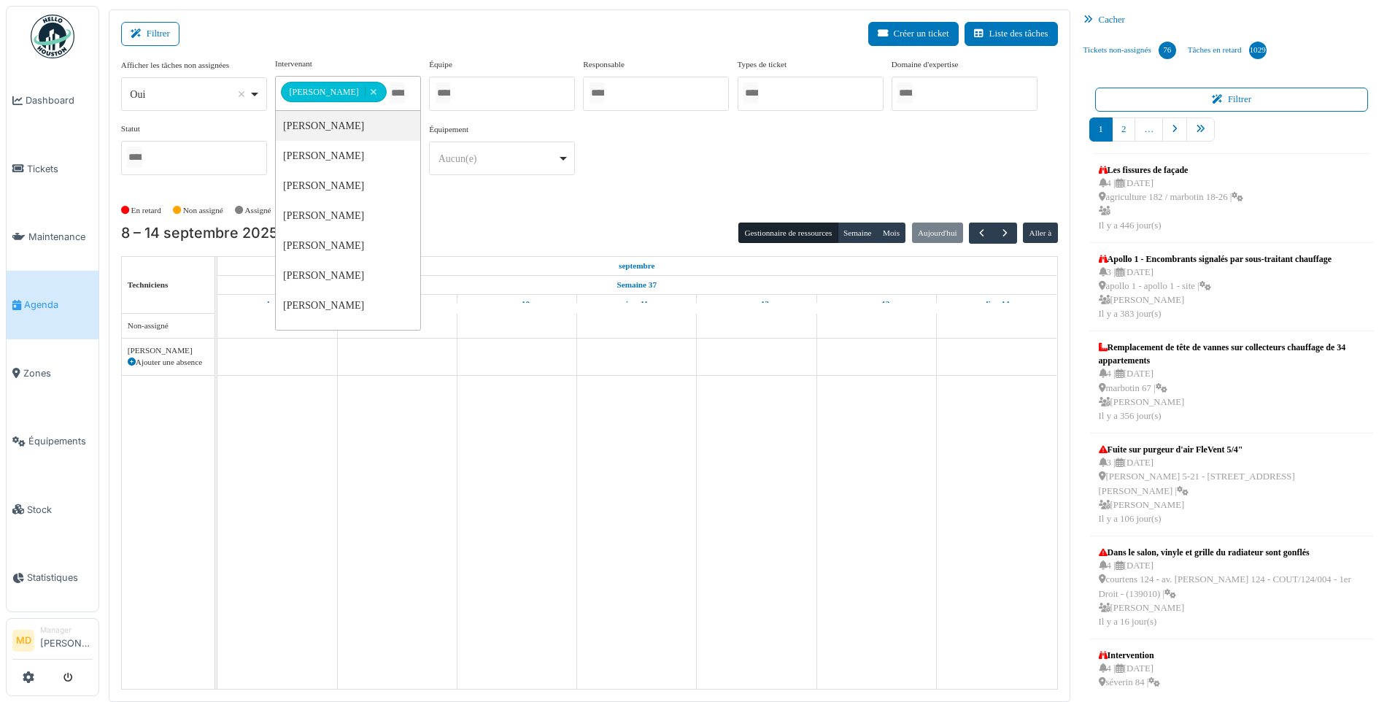
click at [593, 138] on div "**********" at bounding box center [589, 122] width 937 height 129
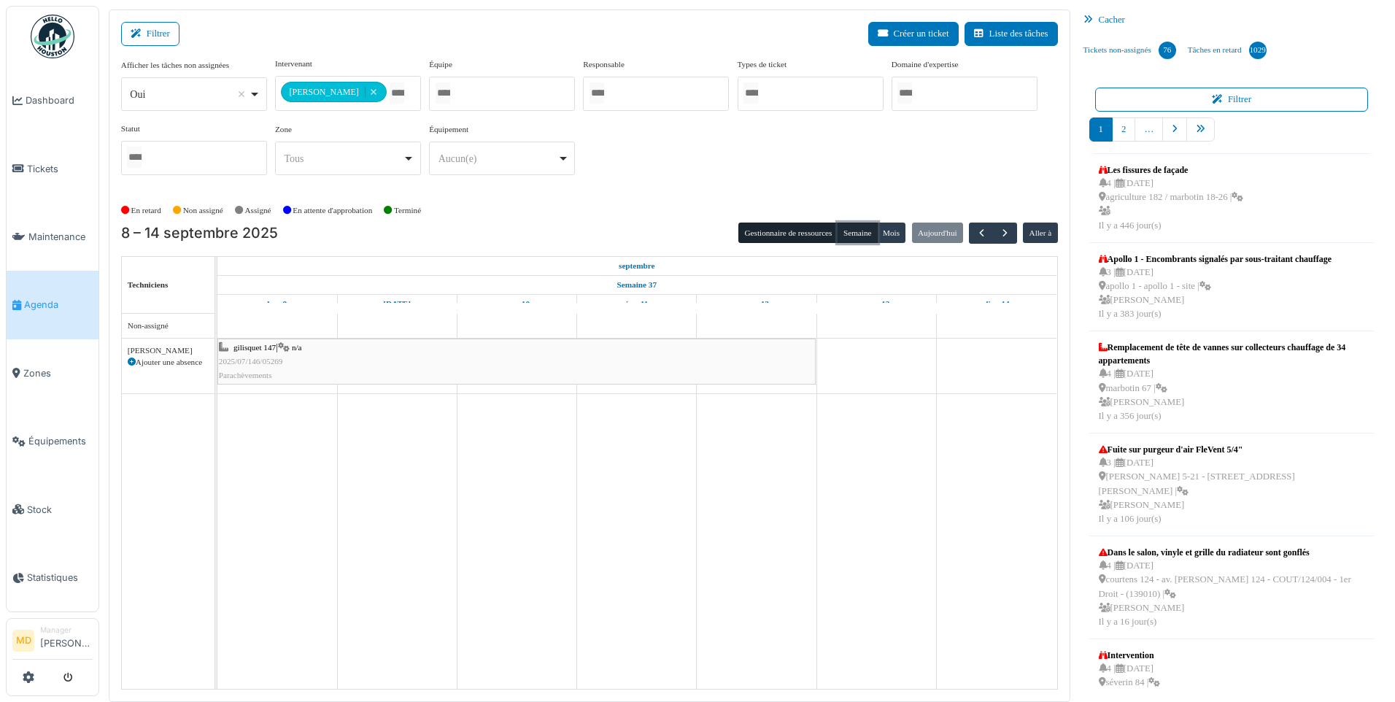
click at [857, 225] on button "Semaine" at bounding box center [857, 232] width 40 height 20
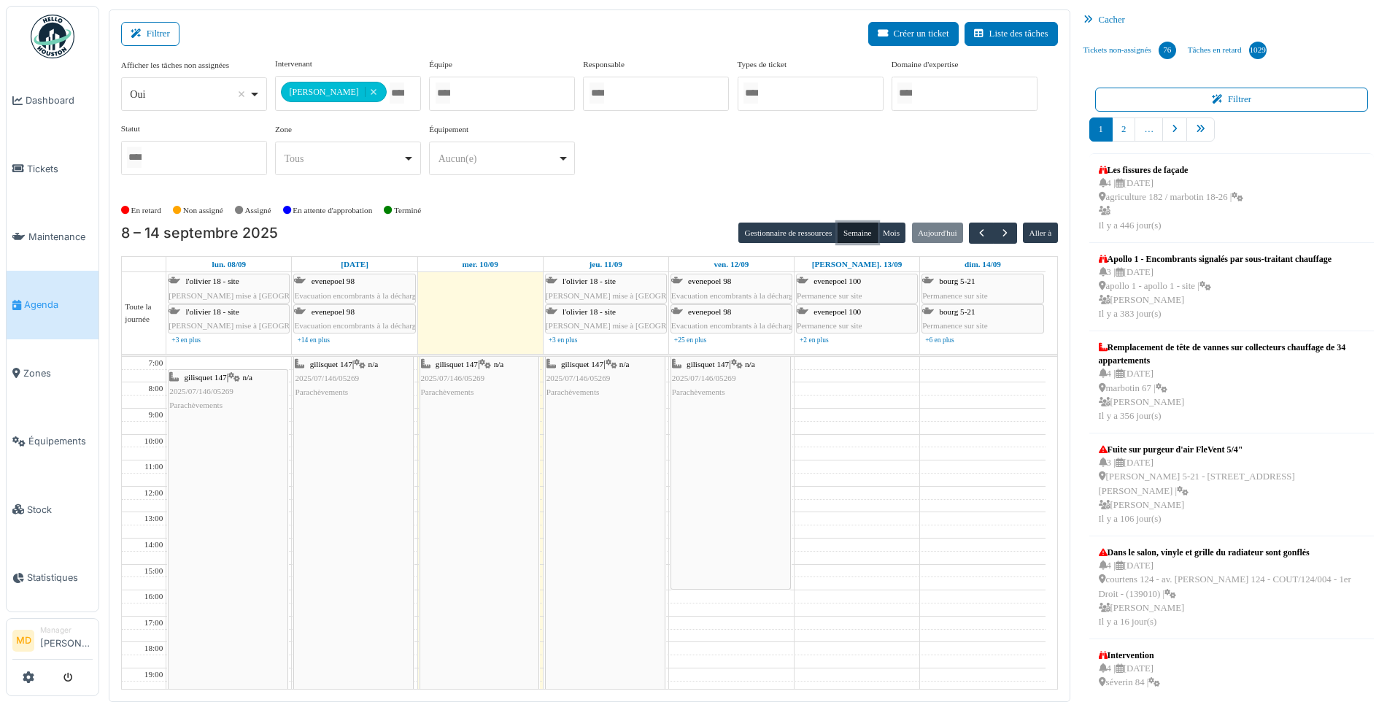
click at [712, 390] on span "Parachèvements" at bounding box center [698, 391] width 53 height 9
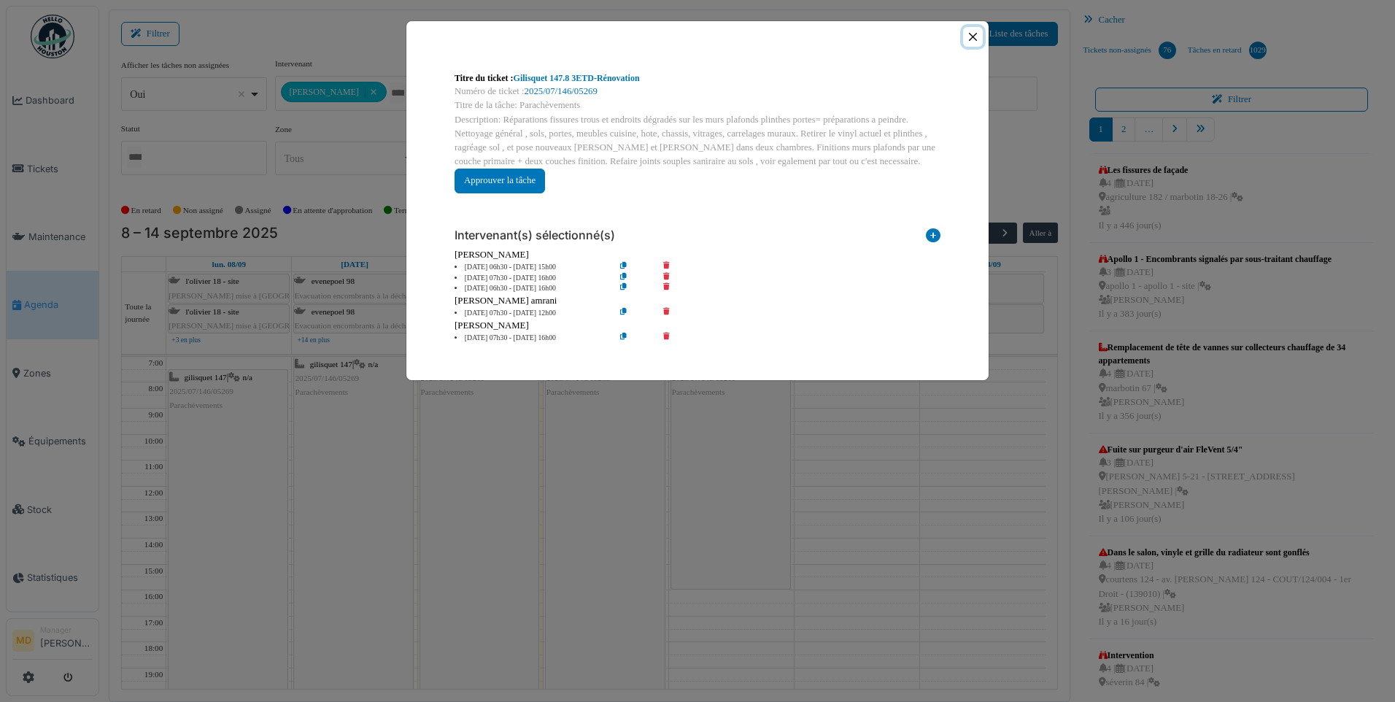
click at [972, 38] on button "Close" at bounding box center [973, 37] width 20 height 20
